Goal: Task Accomplishment & Management: Use online tool/utility

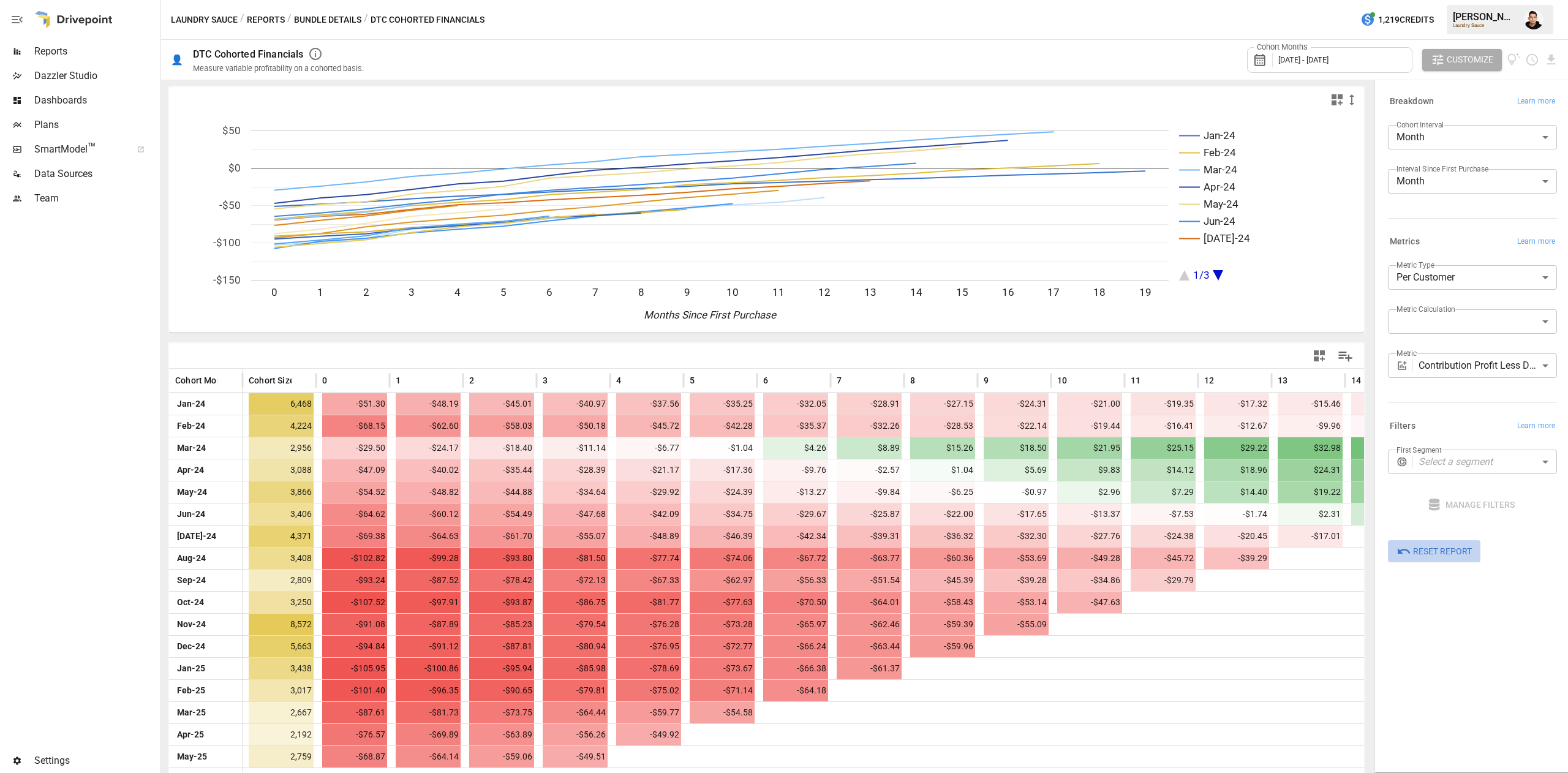
click at [1421, 553] on span "Reset Report" at bounding box center [1442, 552] width 59 height 16
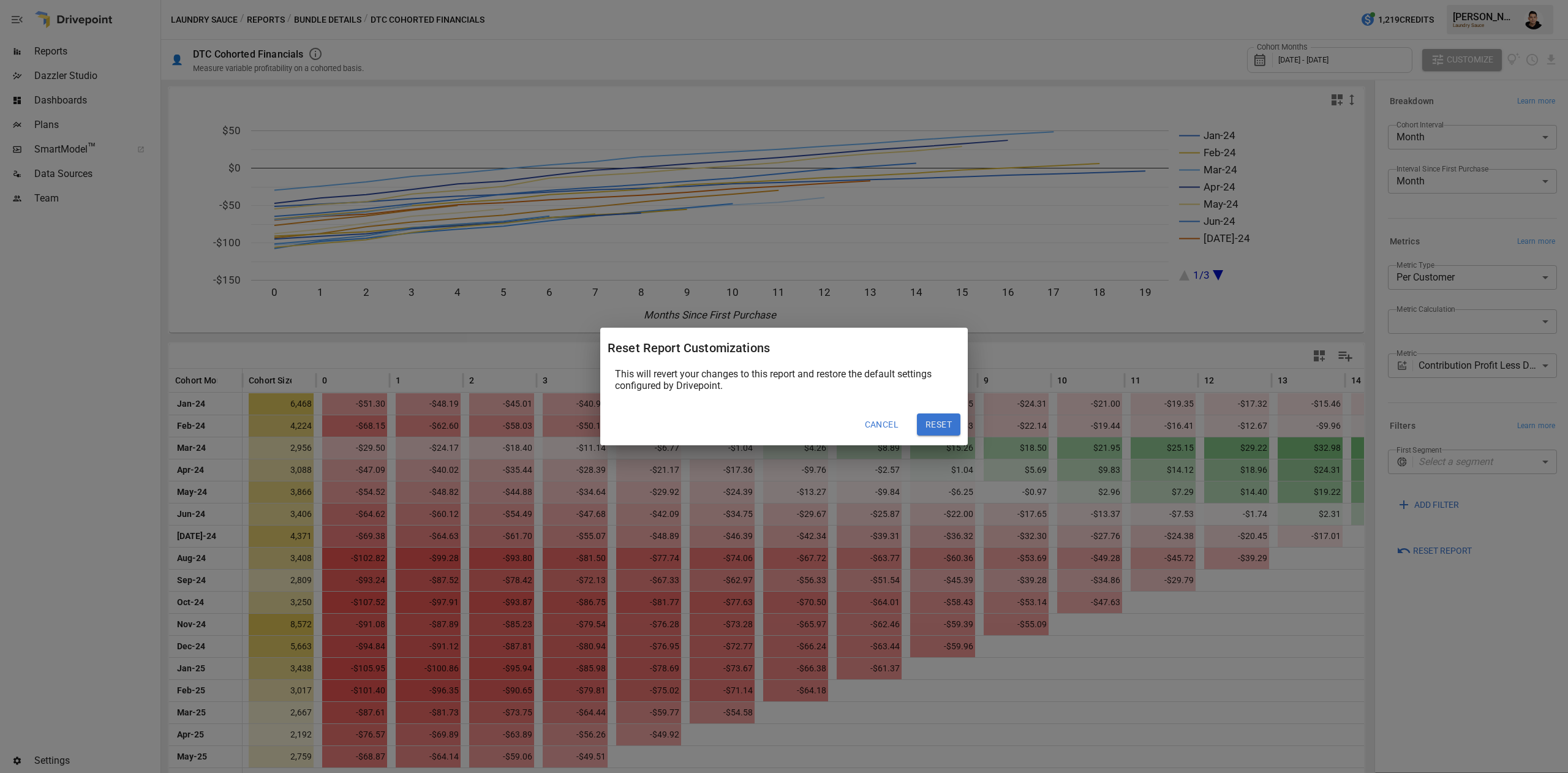
click at [949, 418] on button "Reset" at bounding box center [938, 425] width 43 height 22
type input "**********"
type input "*********"
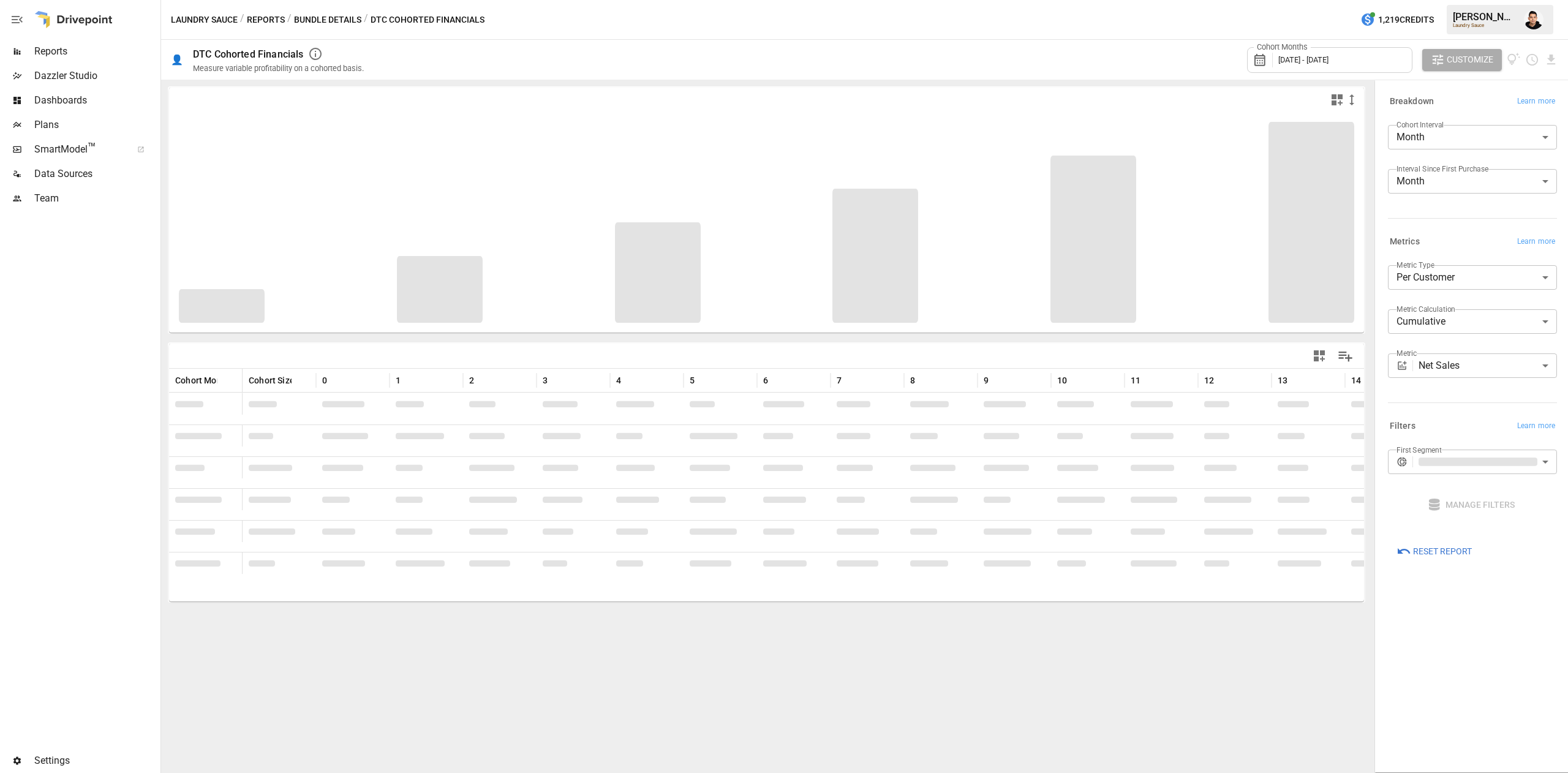
click at [1328, 63] on span "August 2024 - August 2025" at bounding box center [1302, 59] width 50 height 9
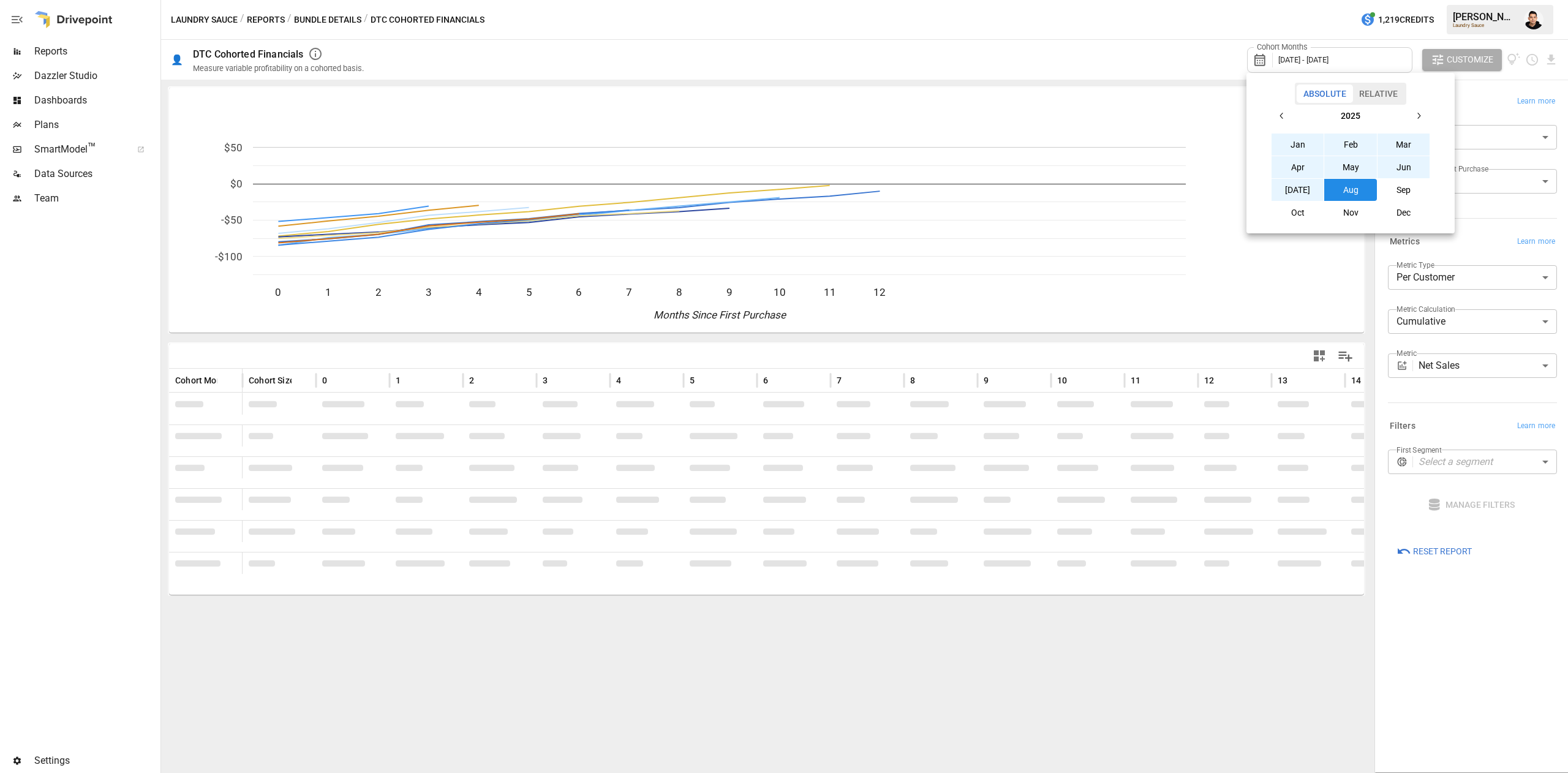
click at [1273, 109] on button "button" at bounding box center [1282, 116] width 22 height 22
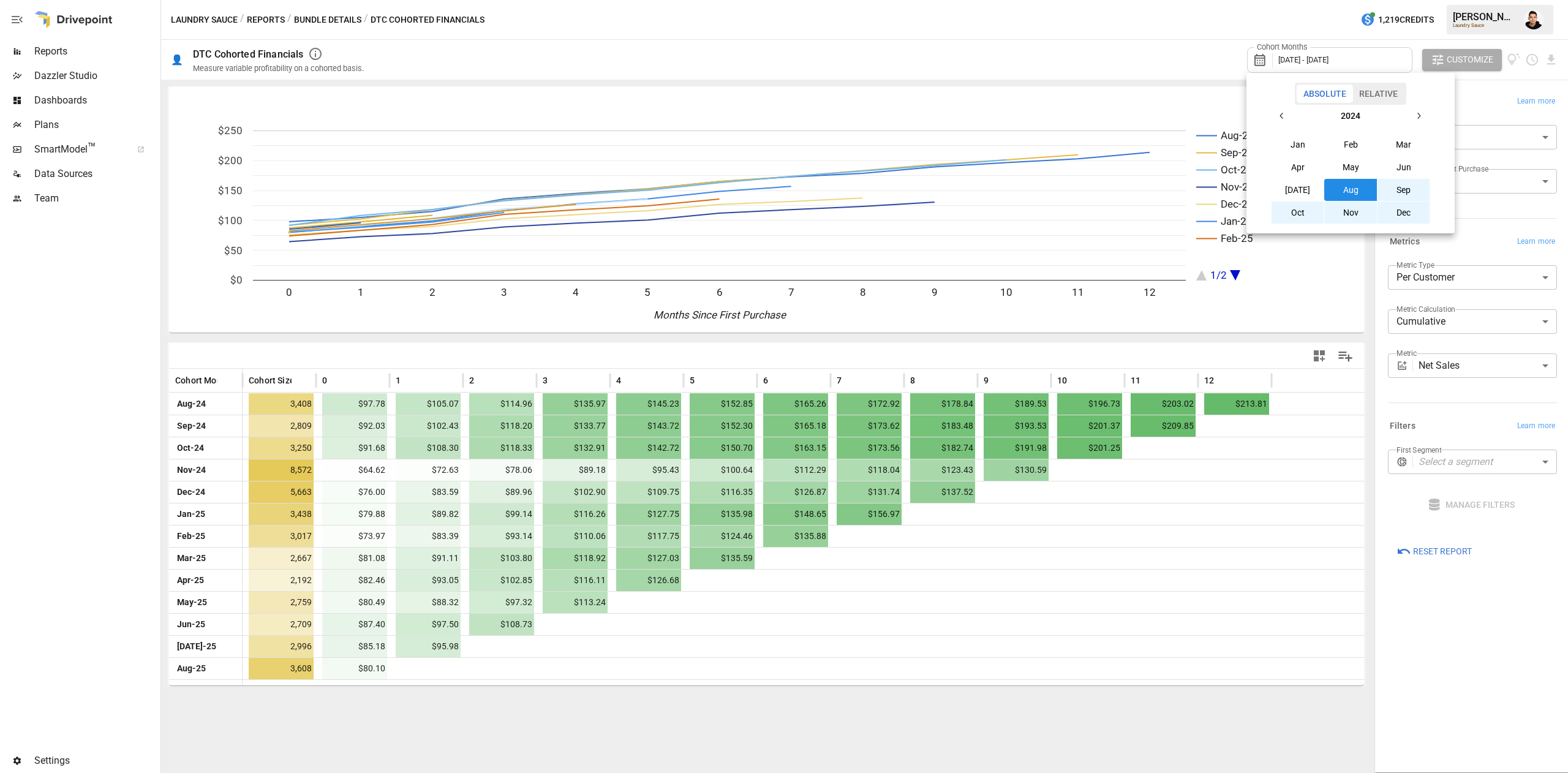
click at [1287, 136] on button "Jan" at bounding box center [1297, 144] width 53 height 22
click at [1424, 110] on button "button" at bounding box center [1418, 116] width 22 height 22
click at [1342, 203] on button "Nov" at bounding box center [1350, 212] width 53 height 22
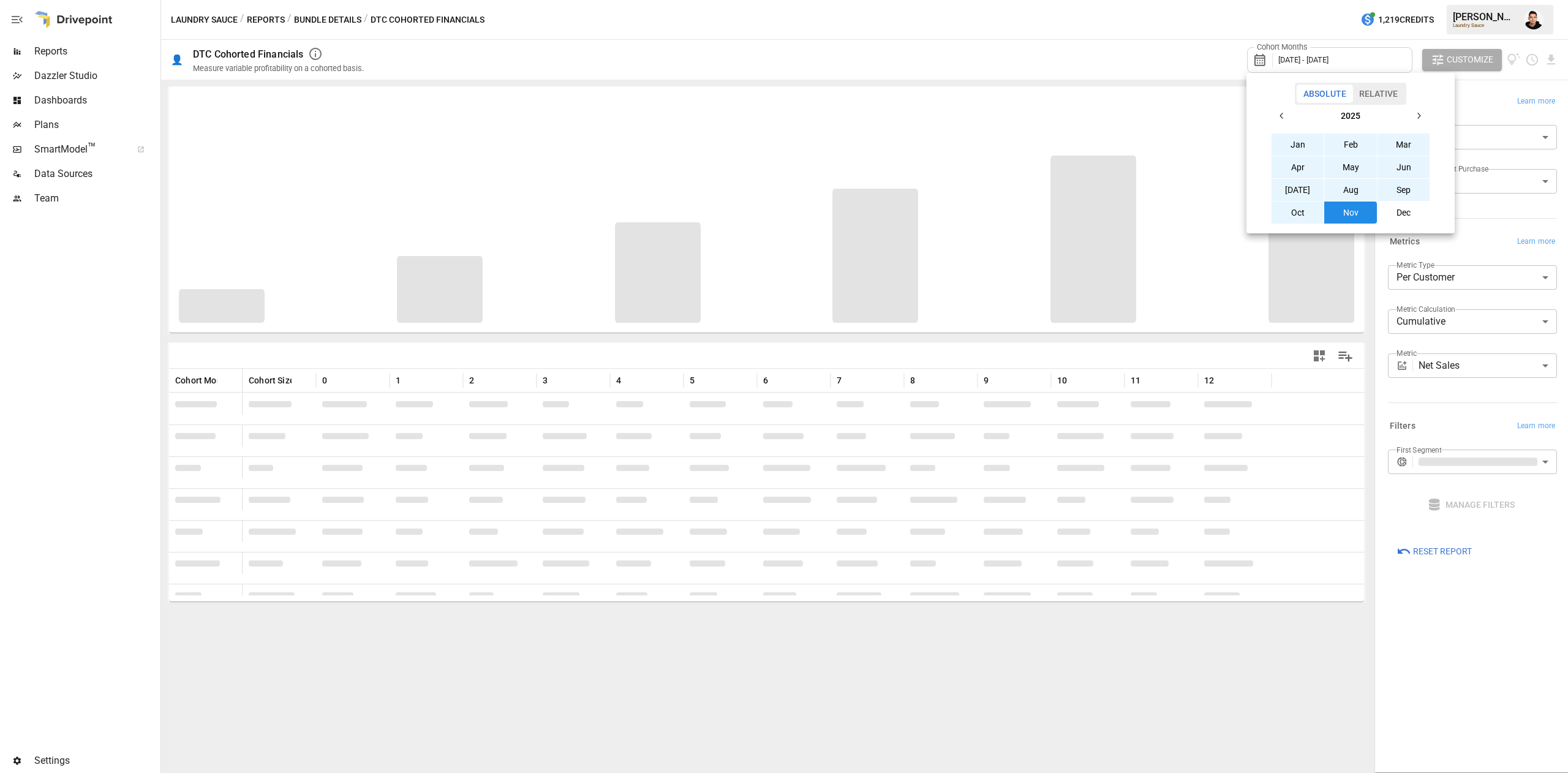
drag, startPoint x: 1342, startPoint y: 202, endPoint x: 1349, endPoint y: 191, distance: 13.0
click at [1349, 191] on tbody "Jan Feb Mar Apr May Jun Jul Aug Sep Oct Nov Dec" at bounding box center [1350, 179] width 159 height 90
click at [1492, 670] on div at bounding box center [784, 386] width 1568 height 773
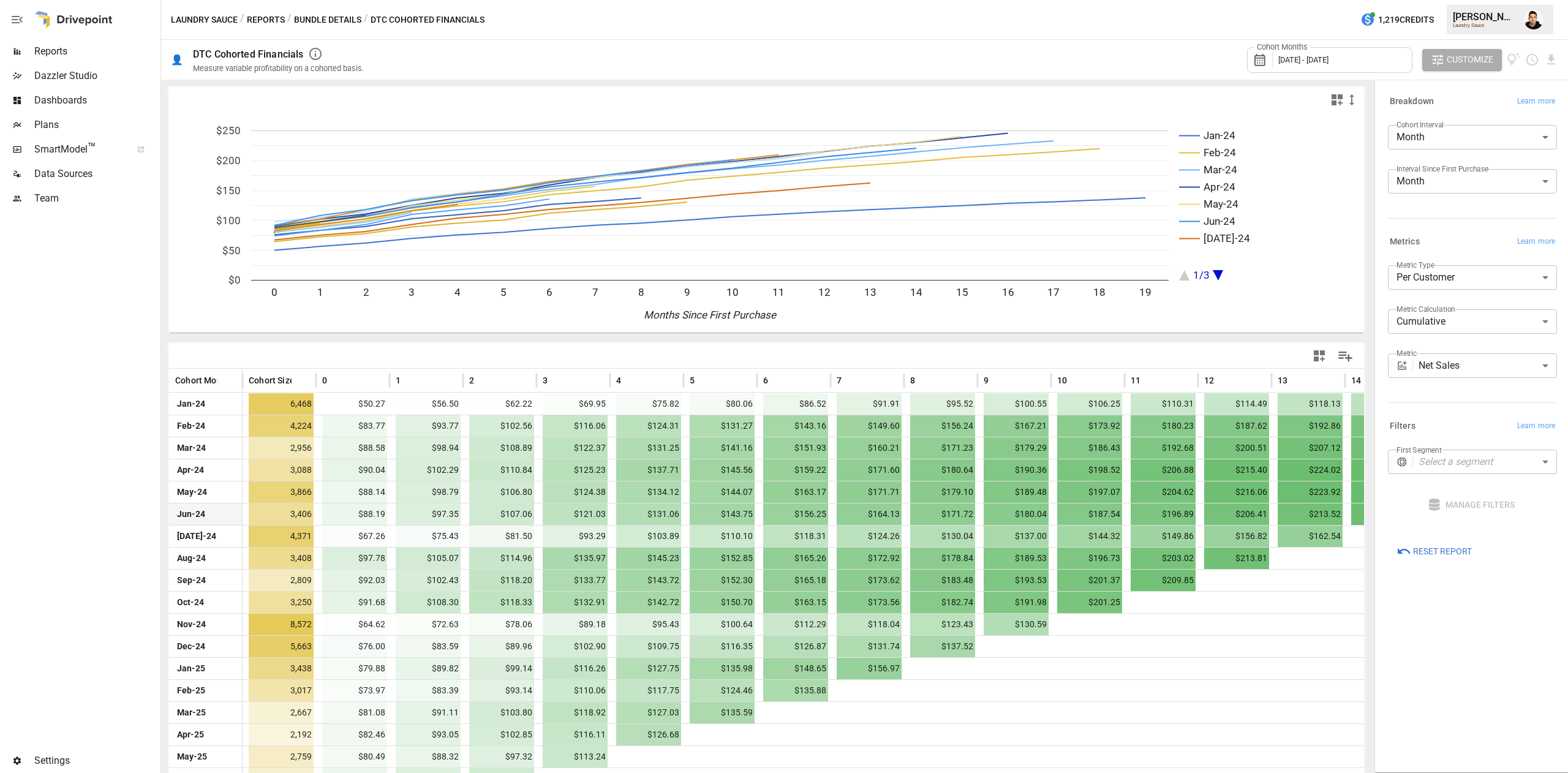
scroll to position [85, 0]
